Goal: Information Seeking & Learning: Learn about a topic

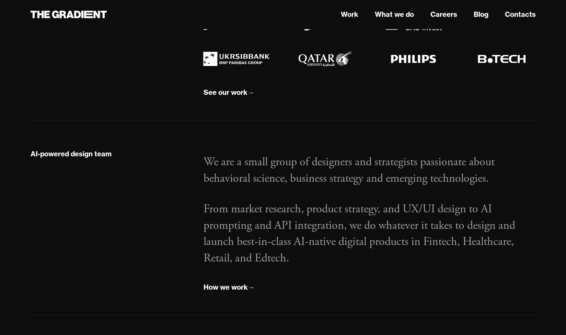
scroll to position [711, 0]
click at [404, 15] on link "What we do" at bounding box center [393, 14] width 39 height 10
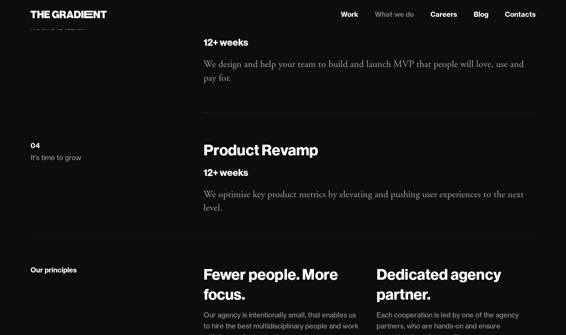
scroll to position [1175, 0]
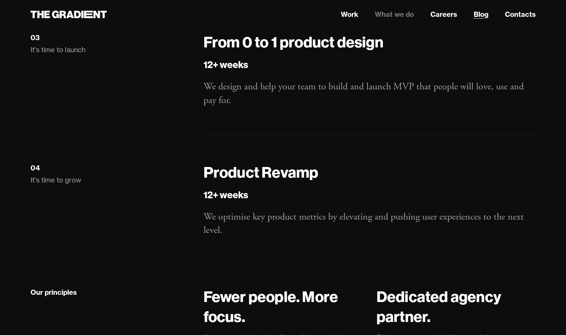
click at [481, 16] on link "Blog" at bounding box center [480, 14] width 15 height 10
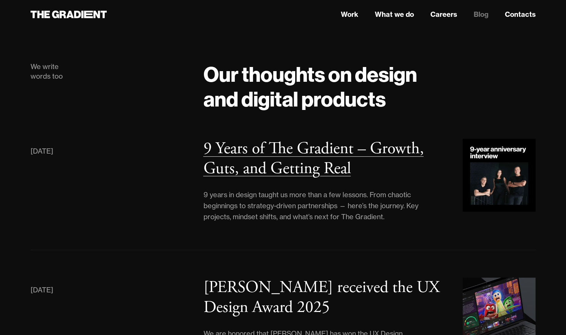
click at [269, 152] on h3 "9 Years of The Gradient – Growth, Guts, and Getting Real" at bounding box center [313, 158] width 220 height 41
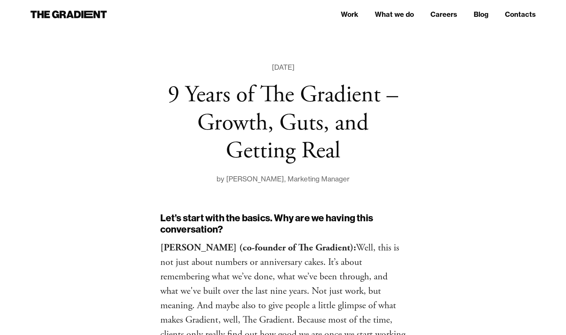
click at [226, 279] on p "[PERSON_NAME] (co-founder of The Gradient): Well, this is not just about number…" at bounding box center [283, 297] width 246 height 115
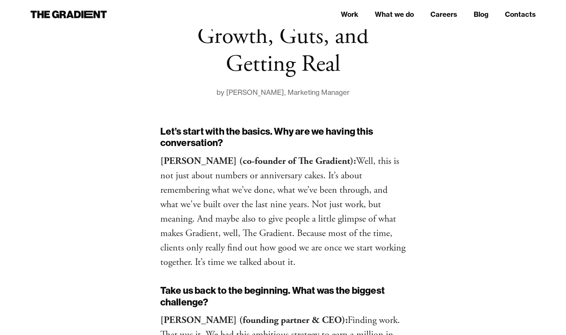
scroll to position [69, 0]
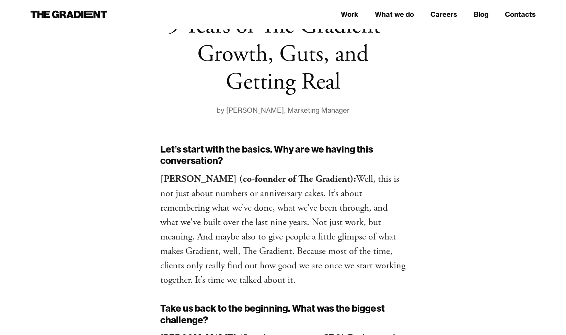
click at [162, 178] on strong "Olena Zanichkovska (co-founder of The Gradient):" at bounding box center [258, 179] width 196 height 12
click at [242, 177] on strong "Olena Zanichkovska (co-founder of The Gradient):" at bounding box center [258, 179] width 196 height 12
drag, startPoint x: 240, startPoint y: 180, endPoint x: 161, endPoint y: 182, distance: 79.7
click at [161, 182] on strong "Olena Zanichkovska (co-founder of The Gradient):" at bounding box center [258, 179] width 196 height 12
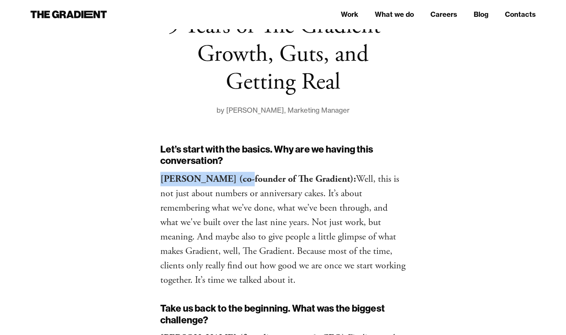
copy strong "Olena Zanichkovska"
